Goal: Information Seeking & Learning: Check status

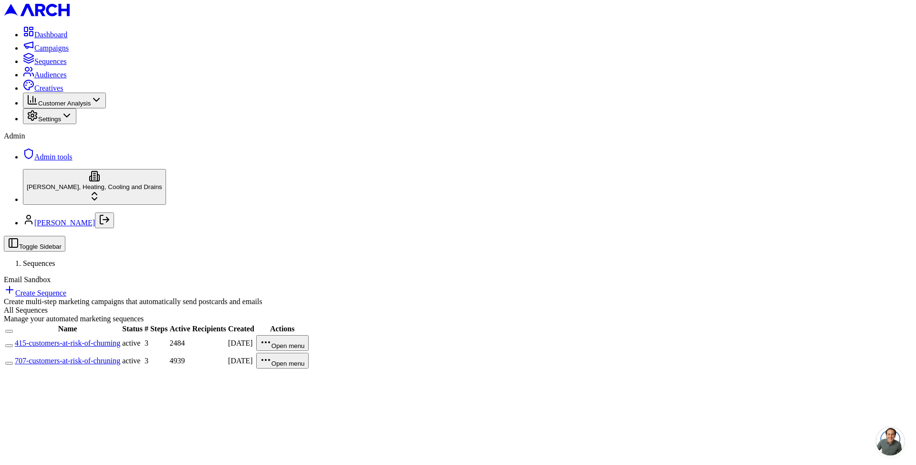
click at [120, 356] on link "707-customers-at-risk-of-chruning" at bounding box center [67, 360] width 105 height 8
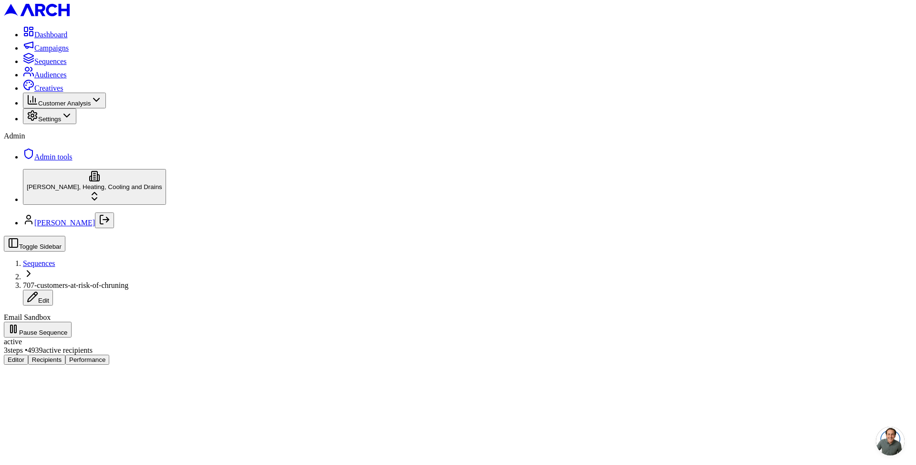
click at [109, 355] on button "Performance" at bounding box center [87, 360] width 44 height 10
click at [97, 365] on button "Direct Mail" at bounding box center [72, 373] width 49 height 16
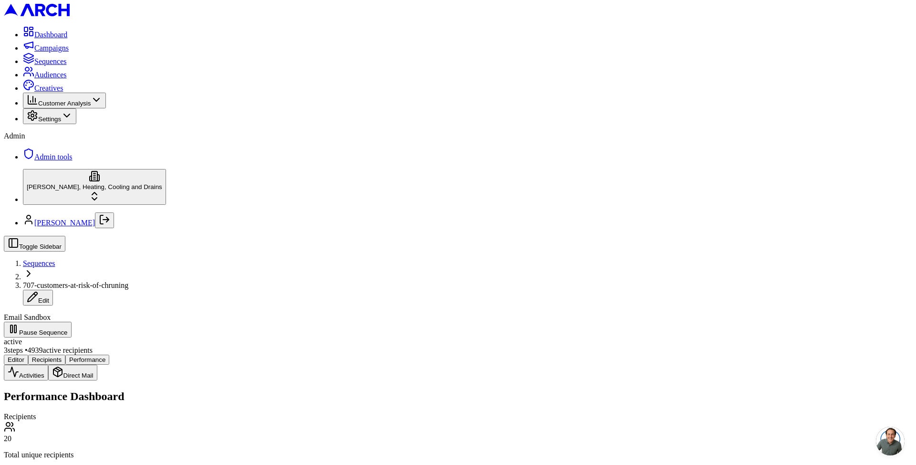
click at [48, 365] on button "Activities" at bounding box center [26, 373] width 44 height 16
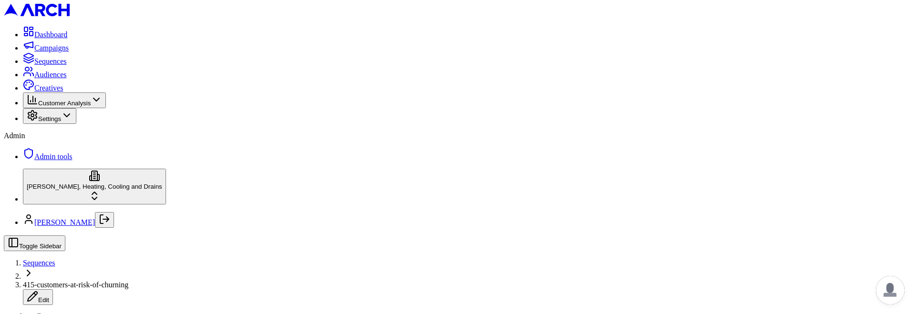
scroll to position [169, 0]
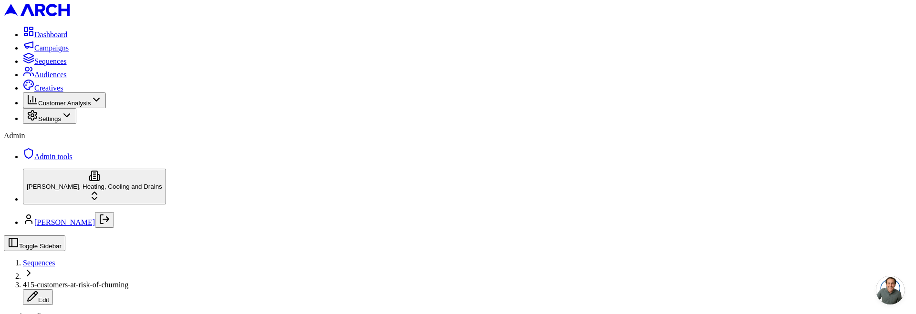
scroll to position [213, 0]
